Goal: Navigation & Orientation: Find specific page/section

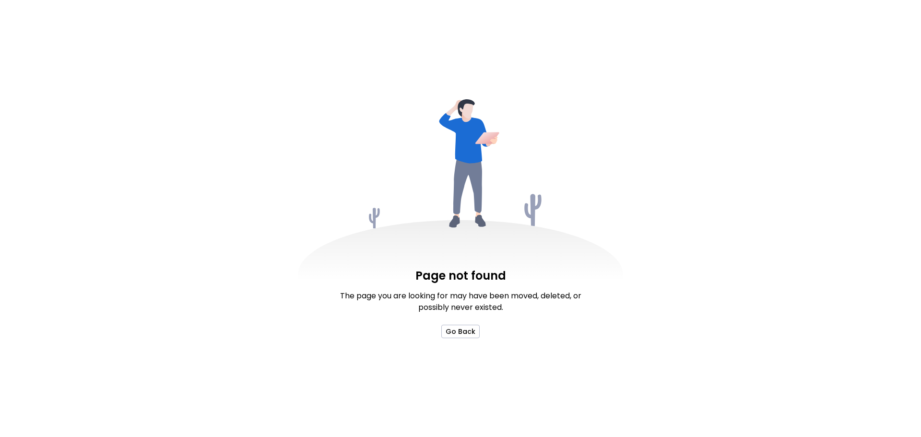
click at [309, 126] on icon at bounding box center [460, 214] width 325 height 230
click at [459, 329] on button "Go Back" at bounding box center [460, 331] width 38 height 13
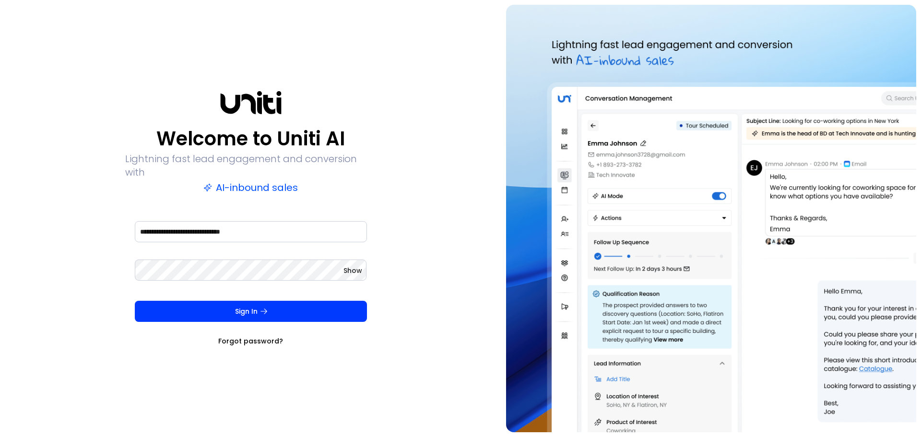
click at [647, 178] on img at bounding box center [711, 218] width 410 height 427
